Goal: Use online tool/utility

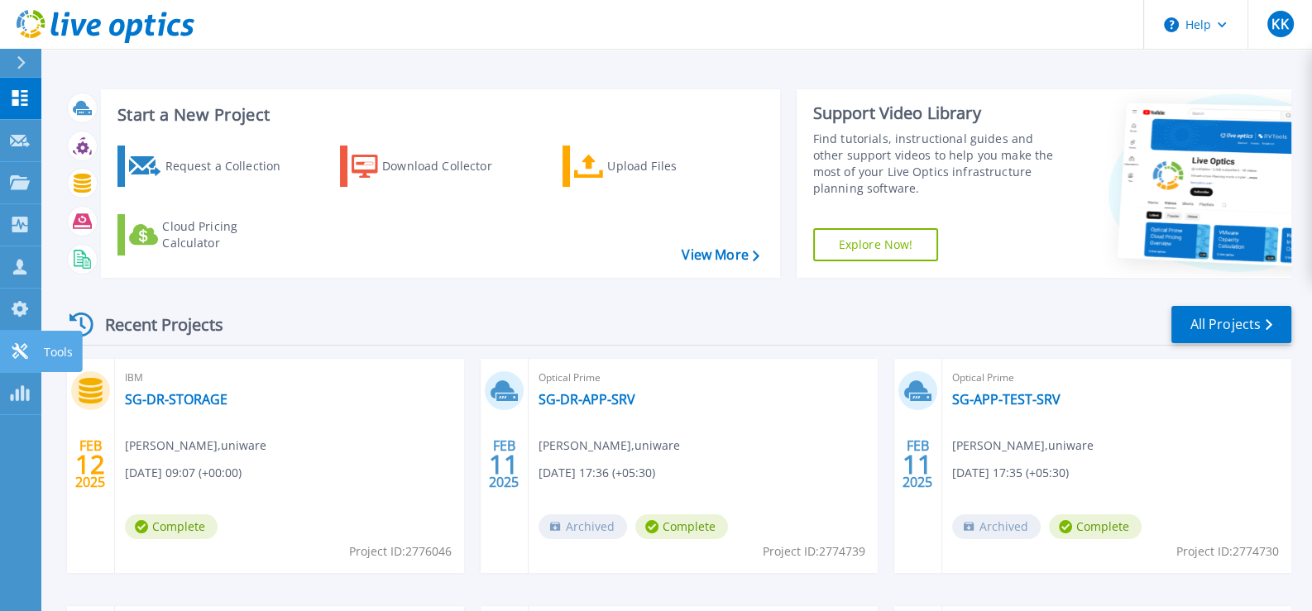
click at [20, 358] on icon at bounding box center [20, 351] width 20 height 16
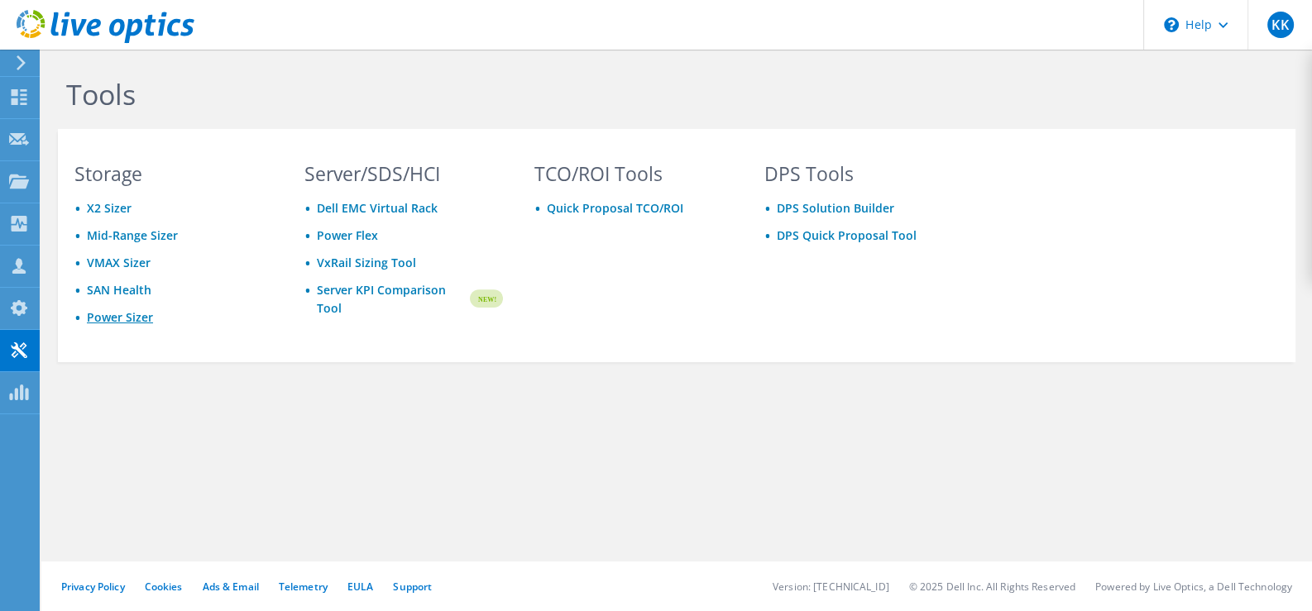
click at [143, 318] on link "Power Sizer" at bounding box center [120, 317] width 66 height 16
